Goal: Navigation & Orientation: Find specific page/section

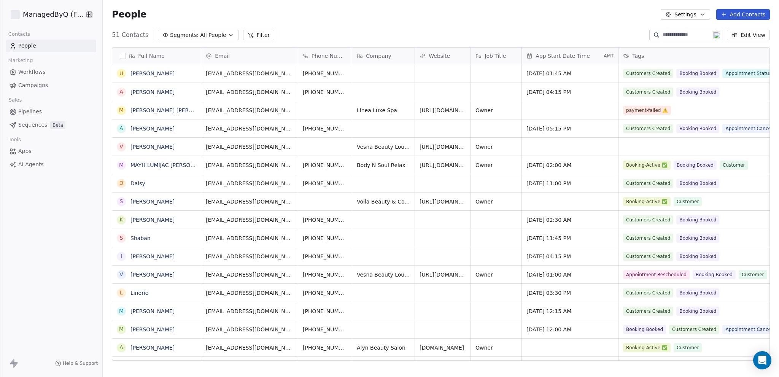
scroll to position [326, 670]
click at [765, 360] on icon "Open Intercom Messenger" at bounding box center [762, 360] width 9 height 10
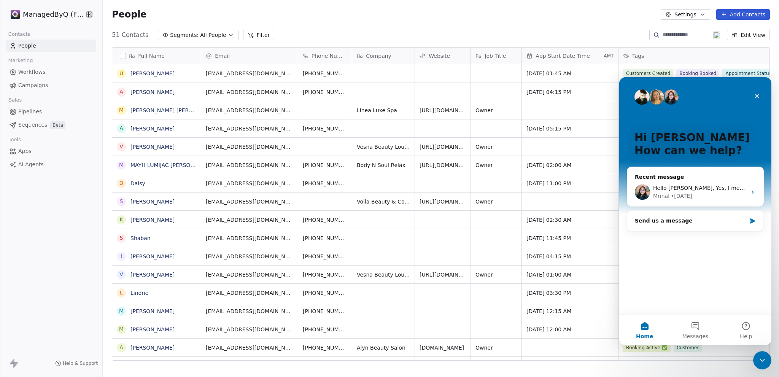
scroll to position [0, 0]
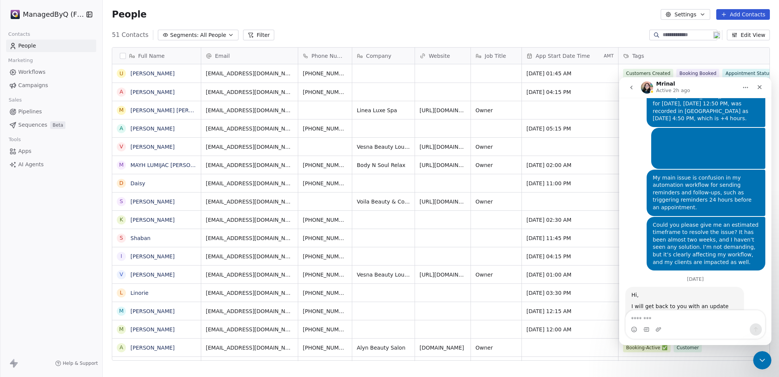
scroll to position [3940, 0]
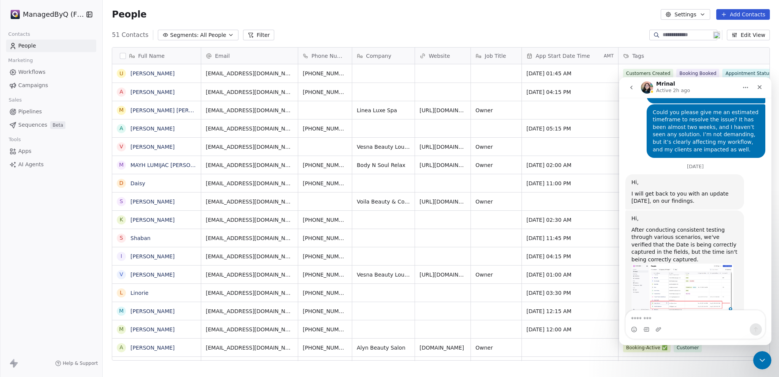
click at [46, 15] on html "ManagedByQ (FZE) Contacts People Marketing Workflows Campaigns Sales Pipelines …" at bounding box center [389, 188] width 779 height 377
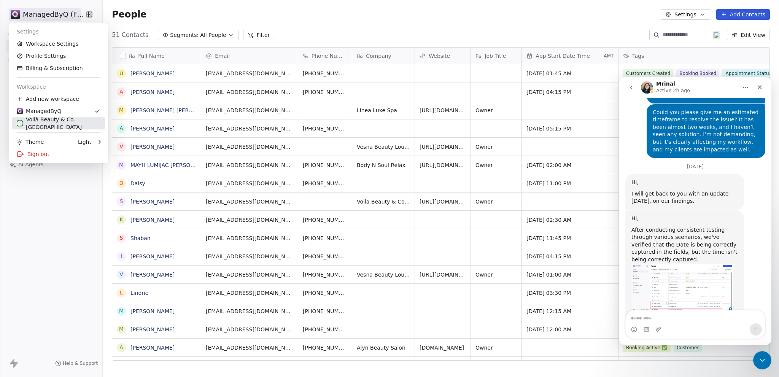
click at [59, 122] on div "Voilà Beauty & Co. [GEOGRAPHIC_DATA]" at bounding box center [59, 123] width 84 height 15
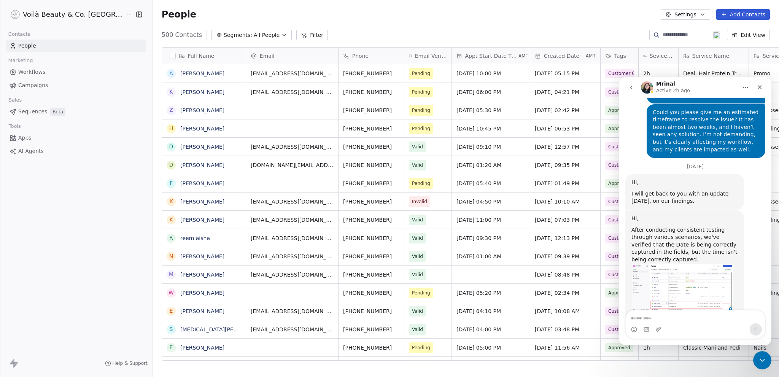
scroll to position [326, 657]
click at [764, 359] on icon "Close Intercom Messenger" at bounding box center [761, 359] width 9 height 9
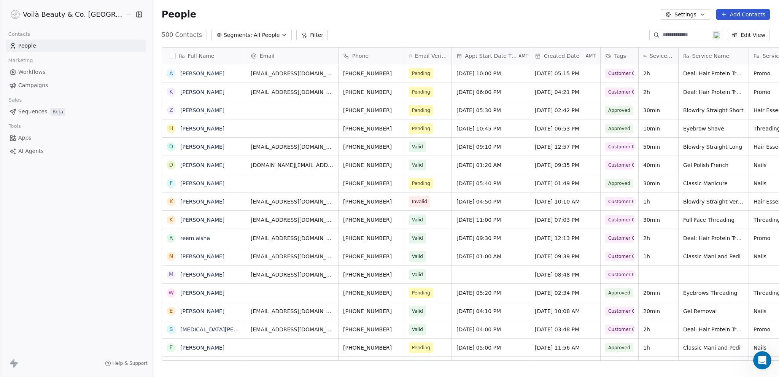
scroll to position [3940, 0]
click at [39, 74] on span "Workflows" at bounding box center [31, 72] width 27 height 8
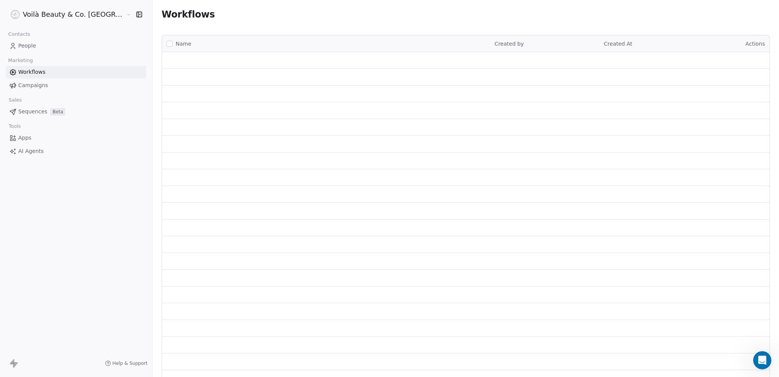
click at [30, 89] on link "Campaigns" at bounding box center [76, 85] width 140 height 13
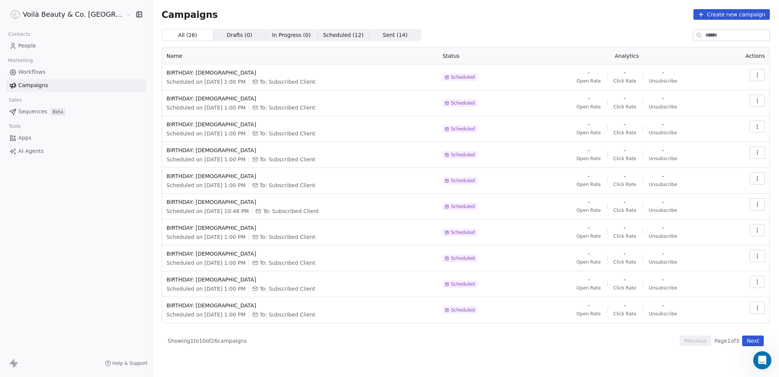
click at [22, 137] on span "Apps" at bounding box center [24, 138] width 13 height 8
